Goal: Task Accomplishment & Management: Use online tool/utility

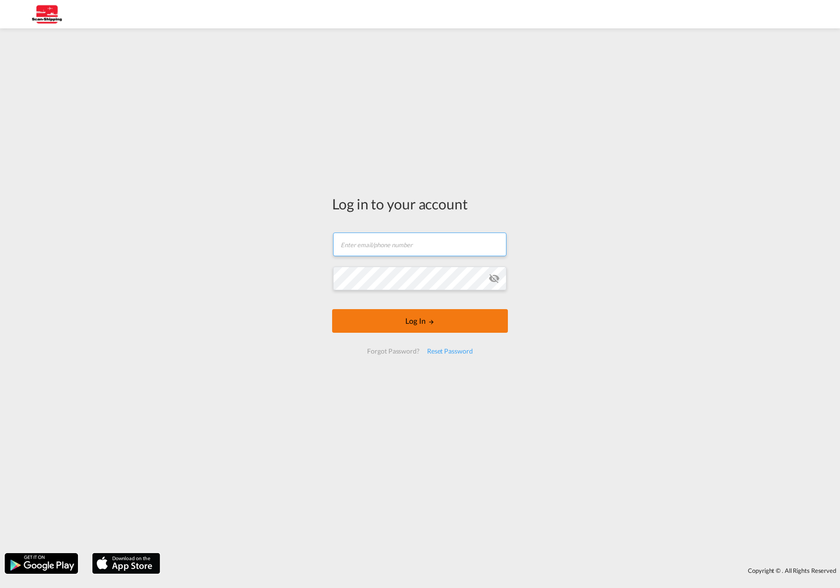
type input "[EMAIL_ADDRESS][DOMAIN_NAME]"
click at [422, 321] on form "[EMAIL_ADDRESS][DOMAIN_NAME] Password field is required Log In Forgot Password?…" at bounding box center [420, 293] width 176 height 140
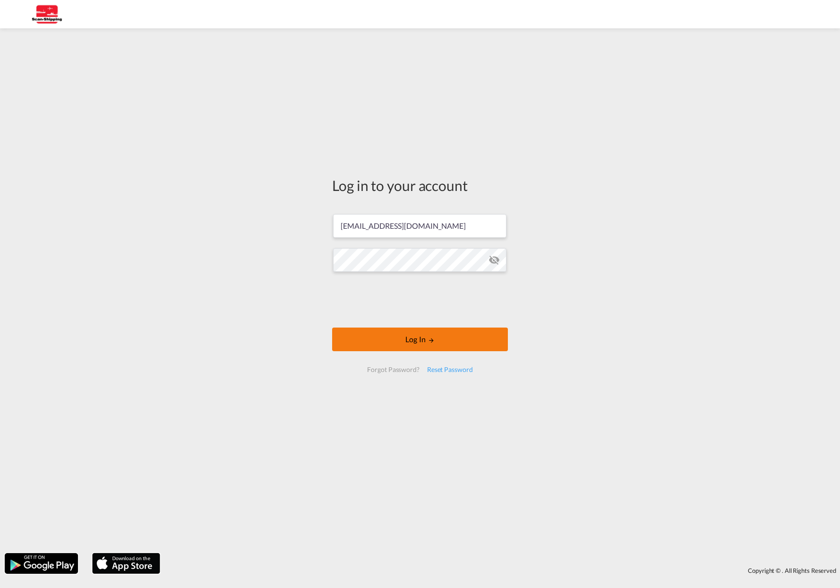
click at [413, 341] on button "Log In" at bounding box center [420, 339] width 176 height 24
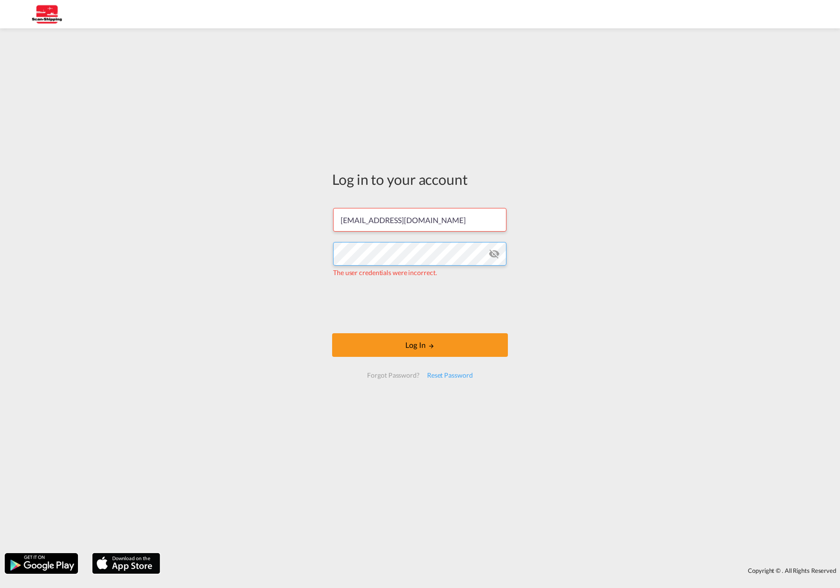
click at [288, 252] on div "Log in to your account [EMAIL_ADDRESS][DOMAIN_NAME] The user credentials were i…" at bounding box center [420, 290] width 840 height 515
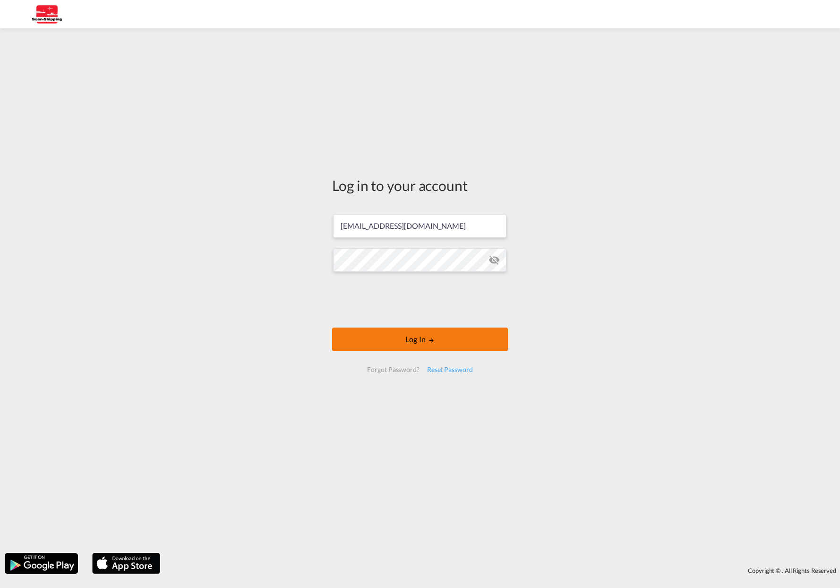
click at [419, 340] on button "Log In" at bounding box center [420, 339] width 176 height 24
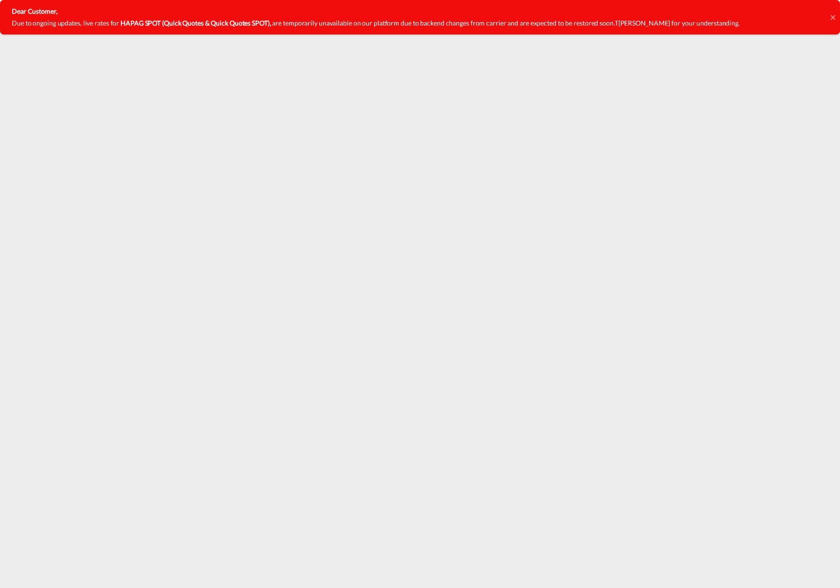
click at [832, 17] on icon at bounding box center [832, 17] width 5 height 5
